Goal: Task Accomplishment & Management: Manage account settings

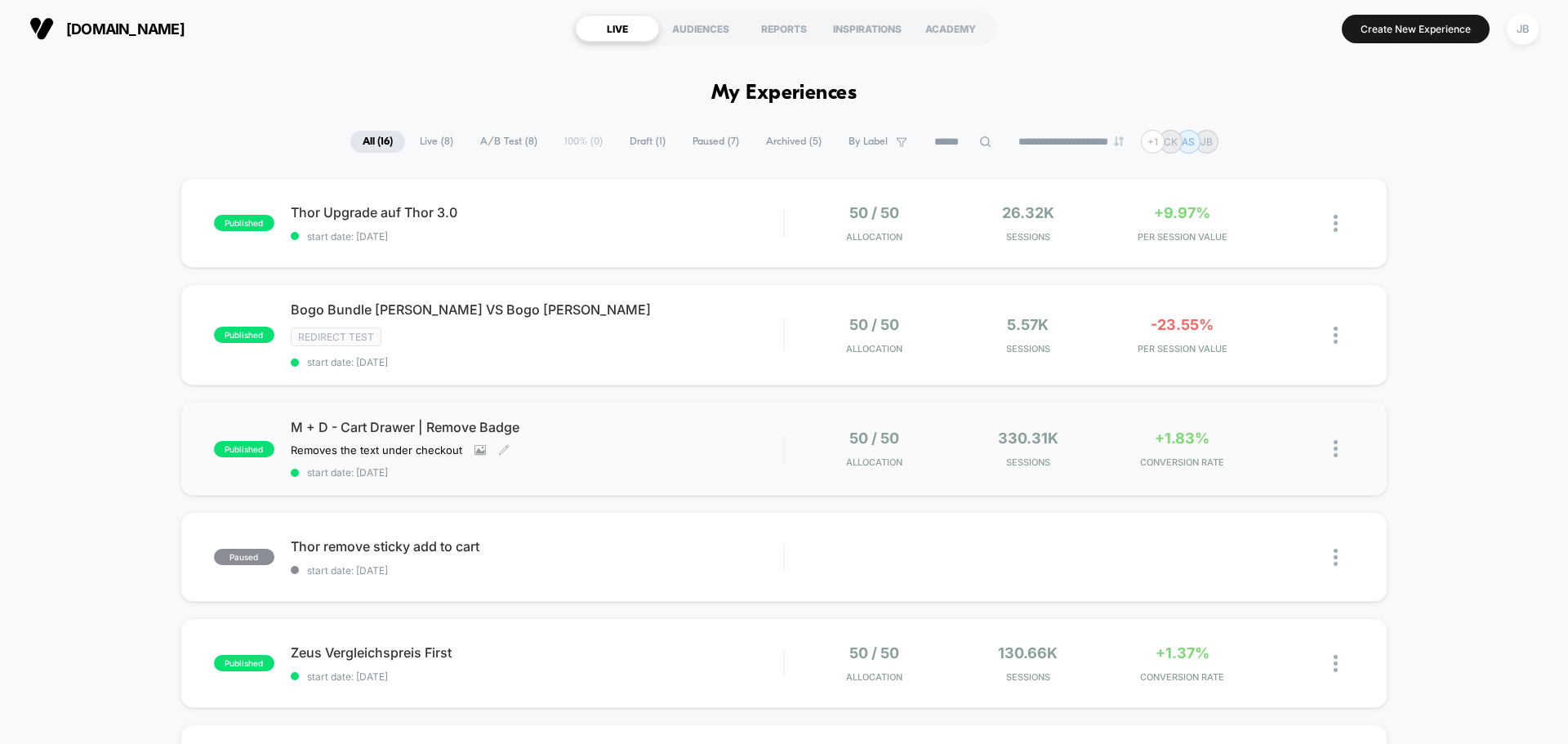
click at [613, 466] on div "M + D - Cart Drawer | Remove Badge Removes the text under checkout Click to vie…" at bounding box center [537, 449] width 493 height 59
click at [1333, 447] on div at bounding box center [1323, 449] width 61 height 38
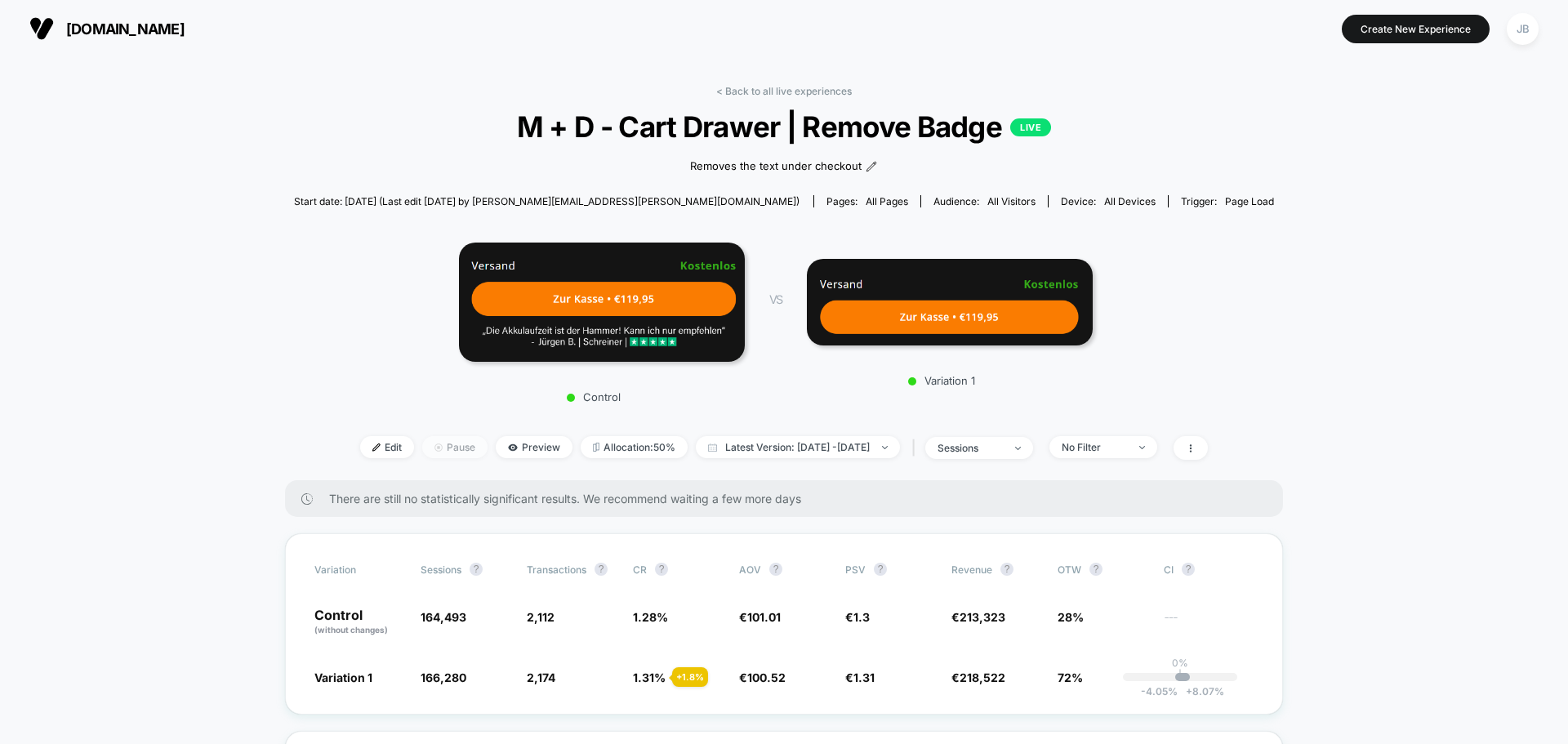
click at [437, 449] on span "Pause" at bounding box center [454, 447] width 65 height 22
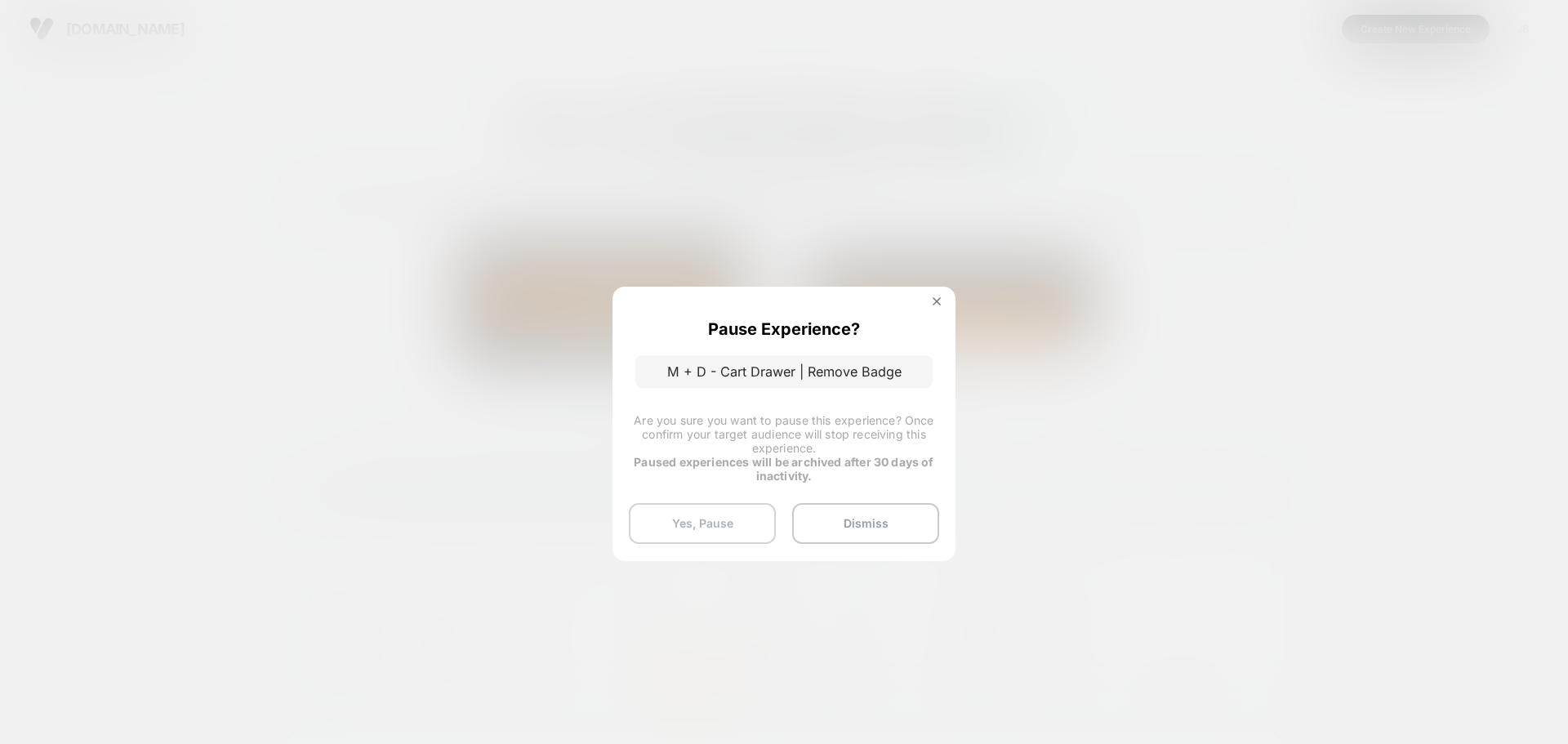
click at [689, 526] on button "Yes, Pause" at bounding box center [702, 524] width 147 height 41
